Goal: Transaction & Acquisition: Purchase product/service

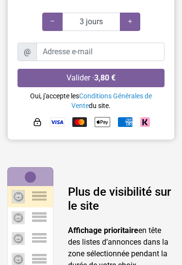
scroll to position [236, 0]
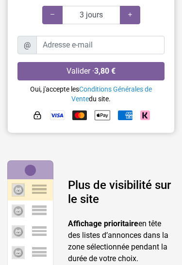
click at [124, 219] on strong "Affichage prioritaire" at bounding box center [103, 223] width 70 height 9
click at [34, 201] on div at bounding box center [30, 211] width 45 height 21
click at [43, 188] on span at bounding box center [39, 189] width 15 height 2
click at [31, 165] on div at bounding box center [30, 170] width 11 height 11
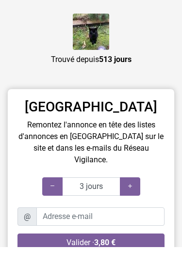
scroll to position [64, 0]
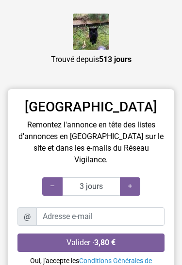
click at [137, 177] on div at bounding box center [130, 186] width 20 height 18
click at [136, 177] on div at bounding box center [130, 186] width 20 height 18
click at [138, 177] on div at bounding box center [130, 186] width 20 height 18
click at [135, 177] on div at bounding box center [130, 186] width 20 height 18
click at [131, 182] on icon at bounding box center [130, 186] width 8 height 9
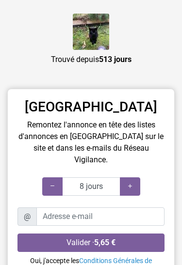
click at [138, 177] on div at bounding box center [130, 186] width 20 height 18
click at [139, 177] on div at bounding box center [130, 186] width 20 height 18
click at [138, 177] on div at bounding box center [130, 186] width 20 height 18
click at [145, 177] on div "15 jours" at bounding box center [90, 186] width 147 height 18
click at [137, 177] on div at bounding box center [130, 186] width 20 height 18
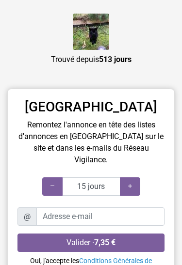
type input "20 jours"
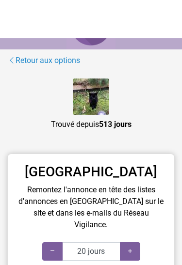
scroll to position [0, 0]
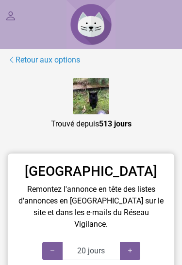
click at [11, 17] on link at bounding box center [11, 17] width 12 height 14
